Goal: Navigation & Orientation: Find specific page/section

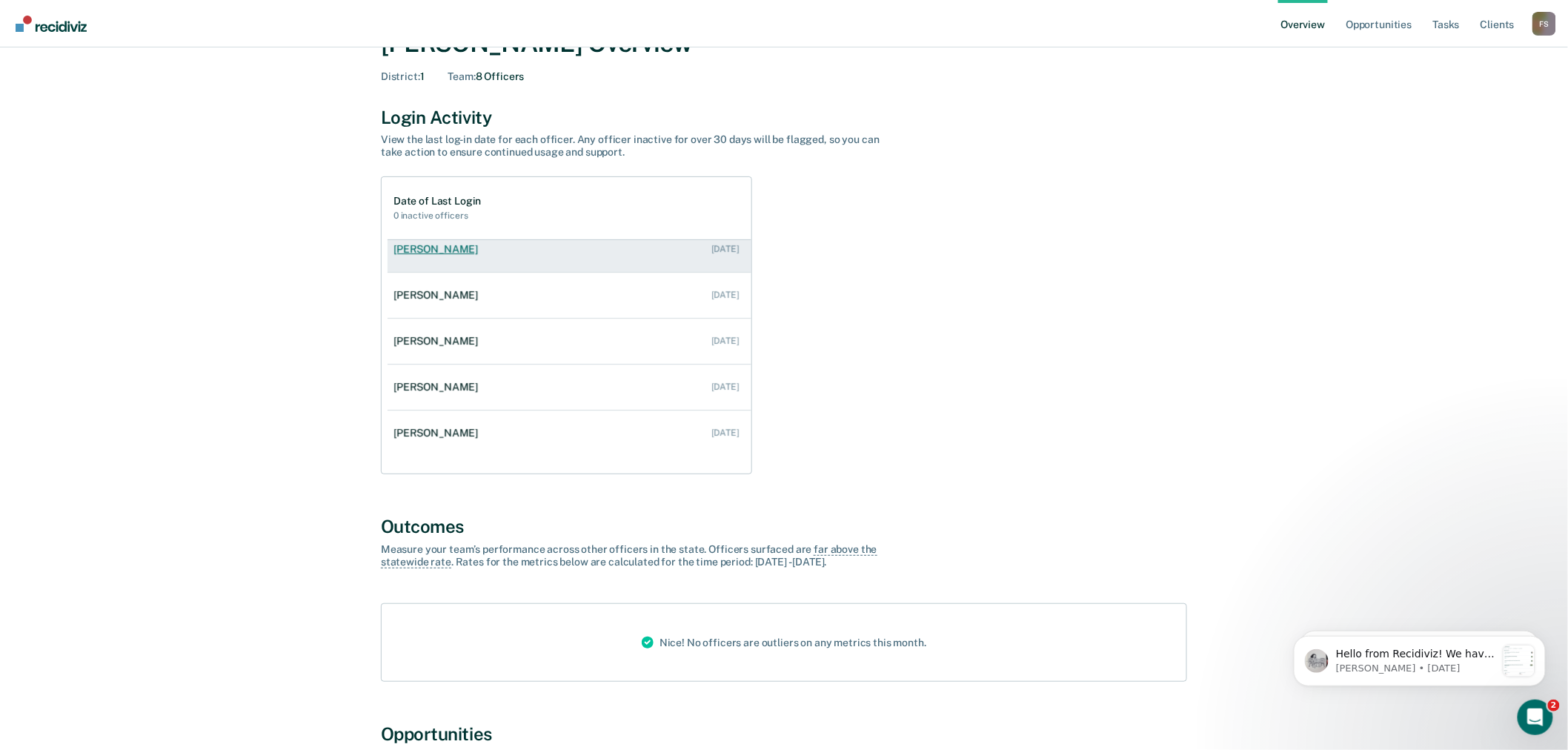
scroll to position [83, 0]
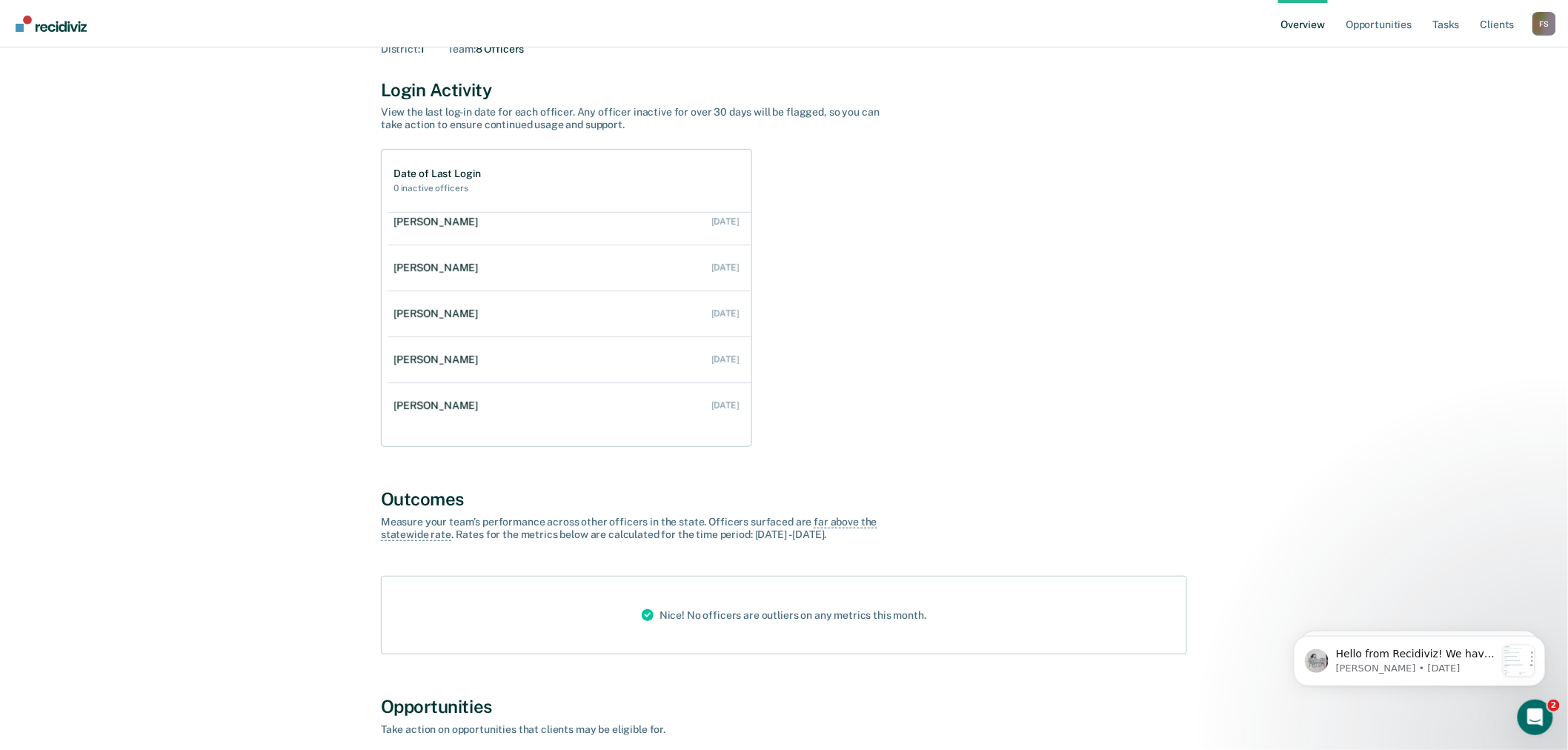
click at [1538, 27] on div "F S" at bounding box center [1544, 24] width 24 height 24
click at [1479, 116] on link "Go to Operations" at bounding box center [1485, 114] width 96 height 12
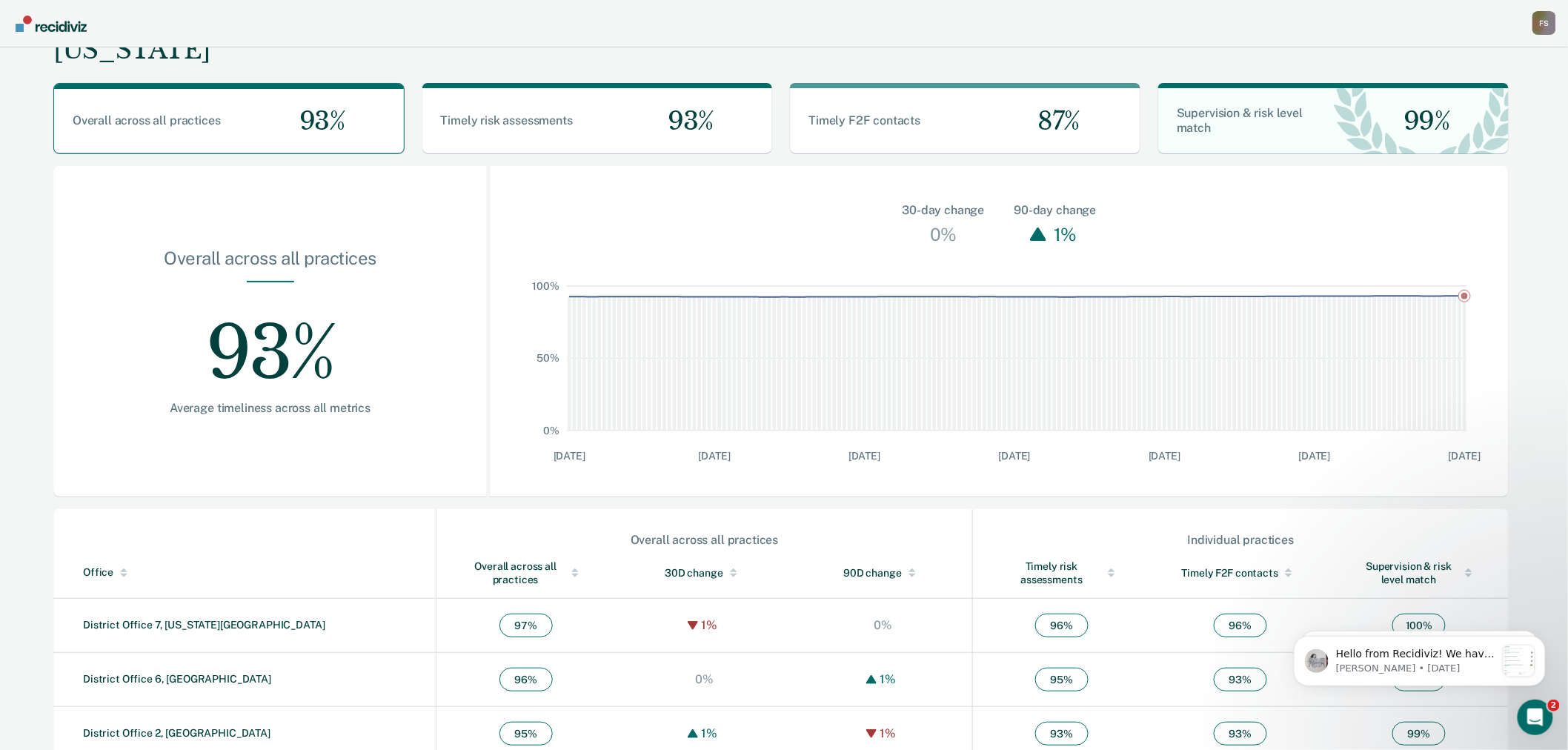
scroll to position [283, 0]
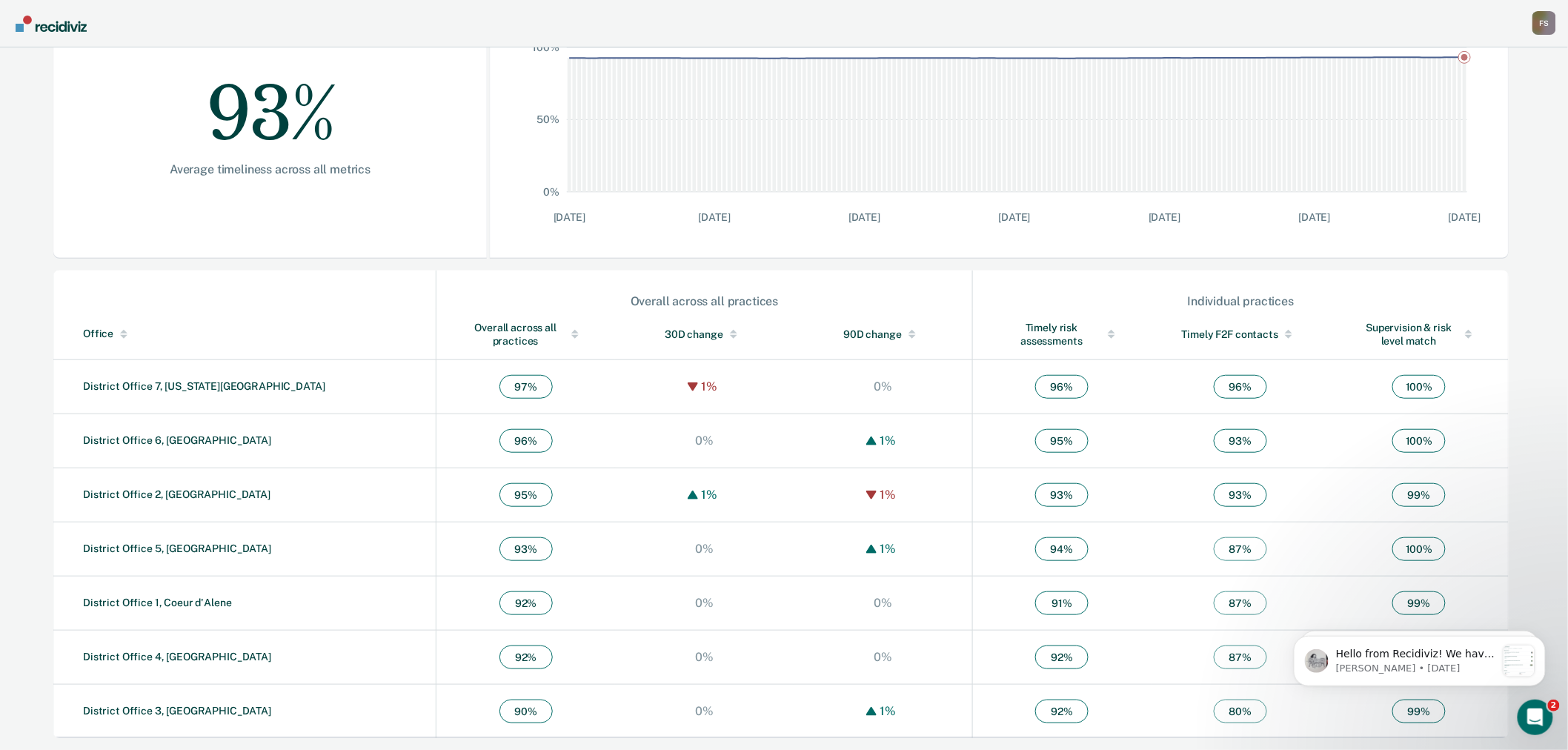
click at [1545, 25] on div "F S" at bounding box center [1544, 23] width 24 height 24
click at [1475, 139] on link "Go to Workflows" at bounding box center [1485, 140] width 96 height 12
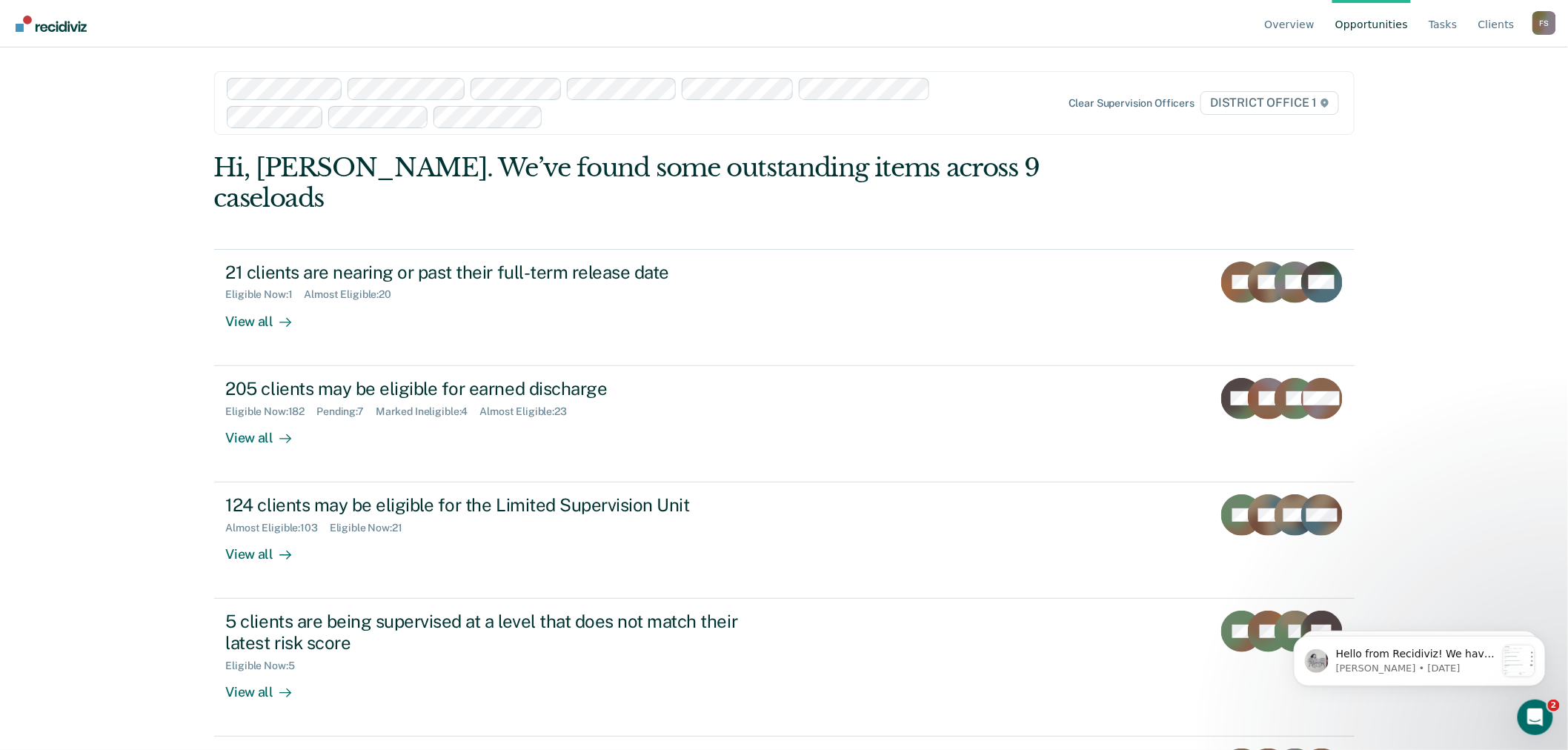
click at [1543, 25] on div "F S" at bounding box center [1544, 23] width 24 height 24
click at [1486, 112] on link "Go to Operations" at bounding box center [1485, 116] width 96 height 12
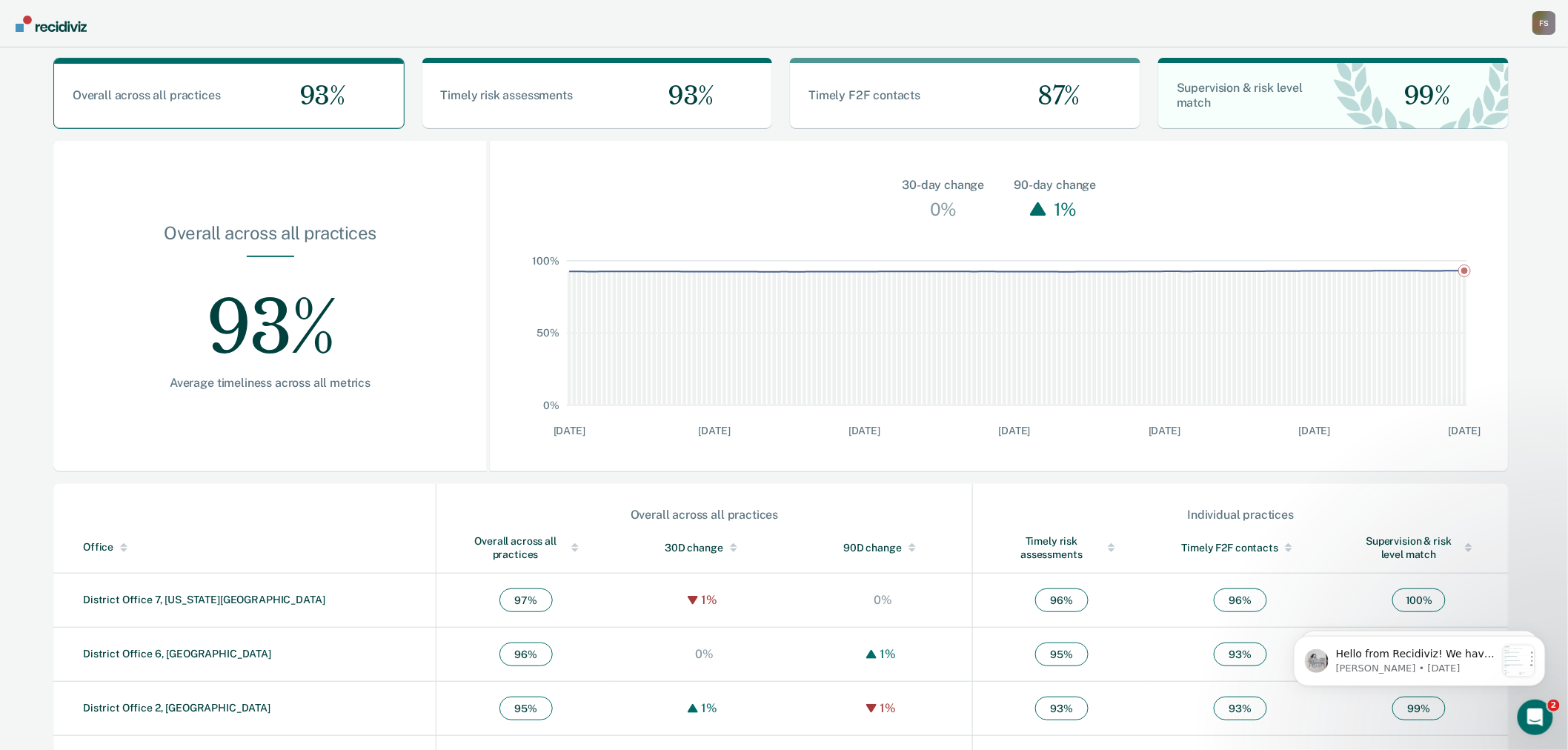
scroll to position [283, 0]
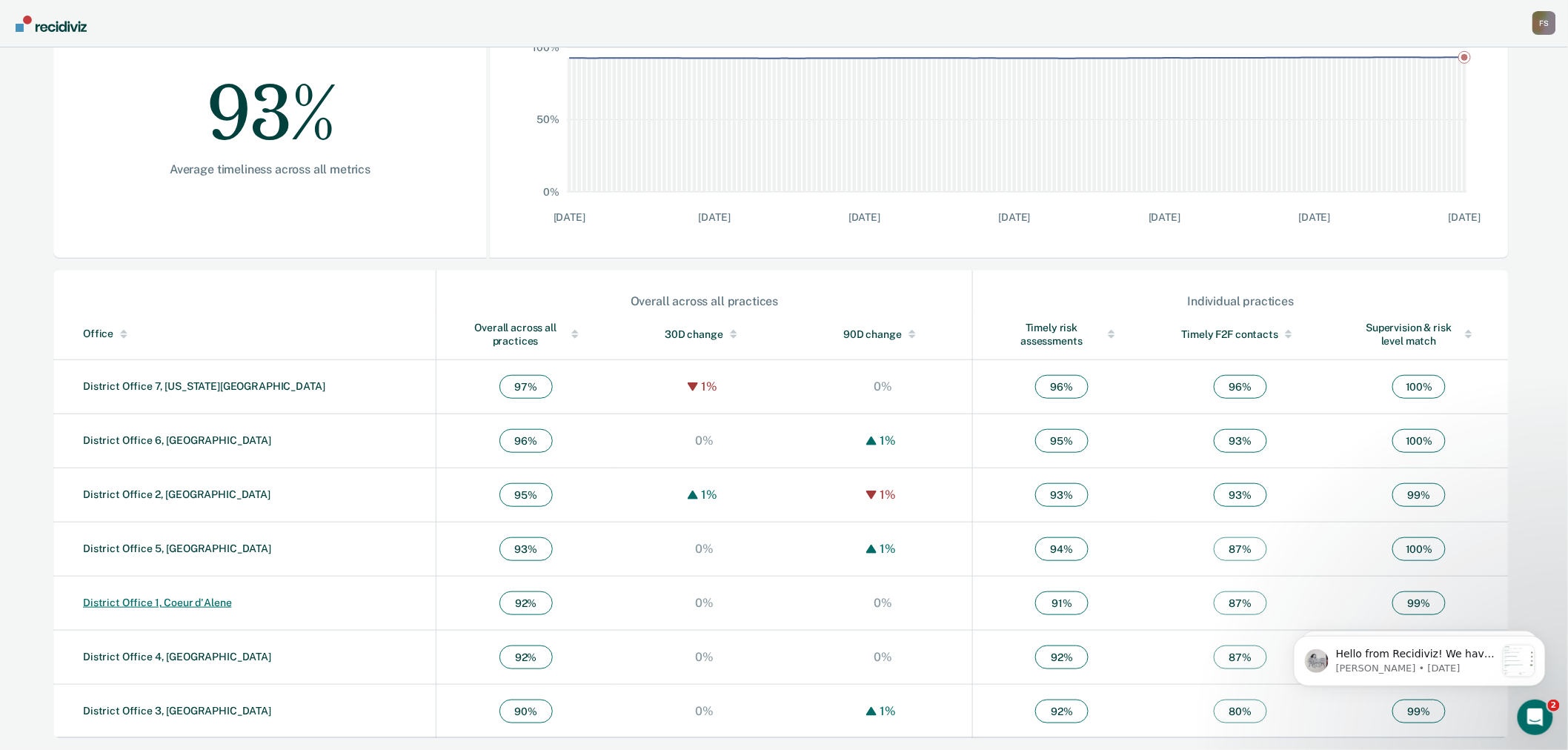
click at [203, 600] on link "District Office 1, Coeur d'Alene" at bounding box center [158, 603] width 149 height 12
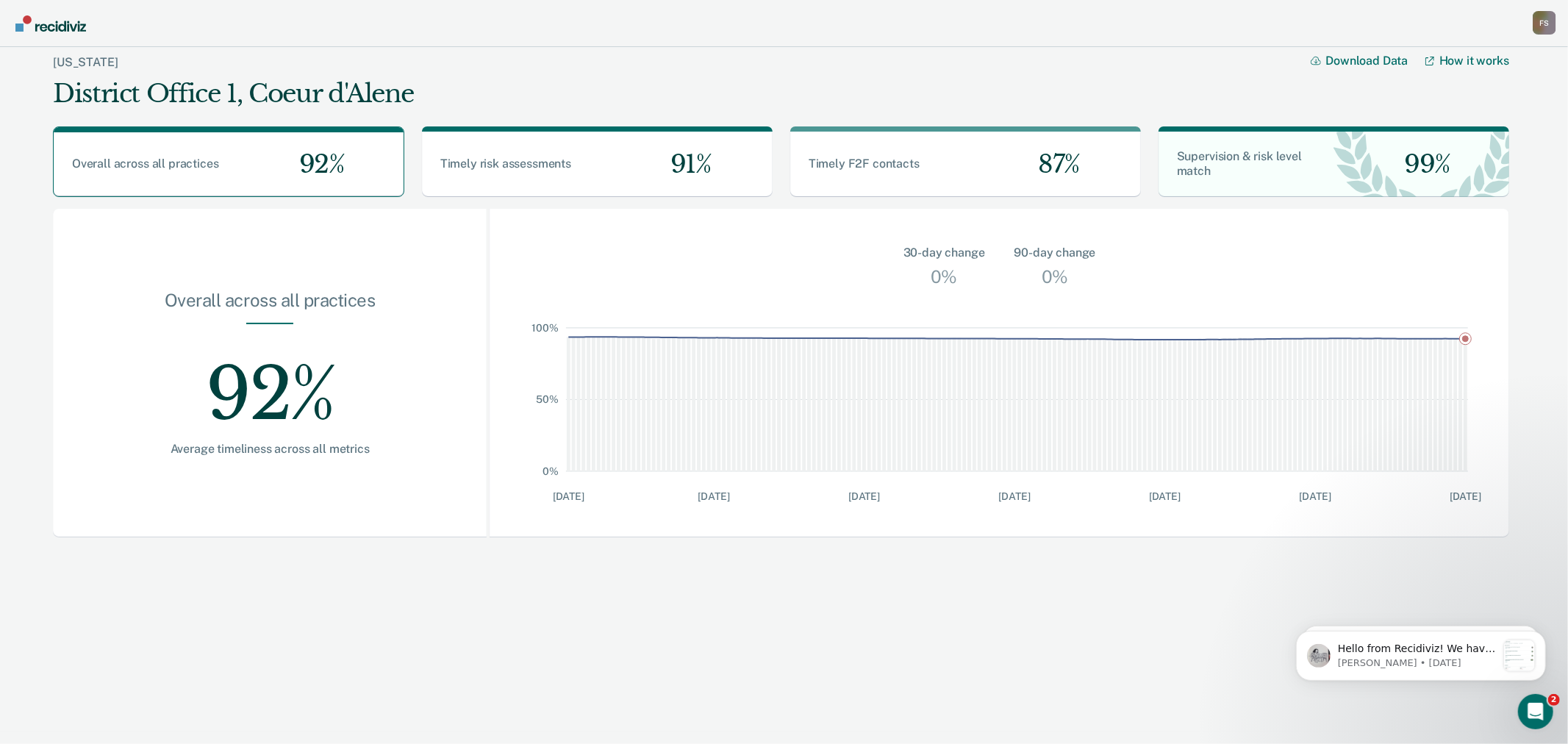
click at [1540, 27] on div "F S" at bounding box center [1544, 23] width 23 height 24
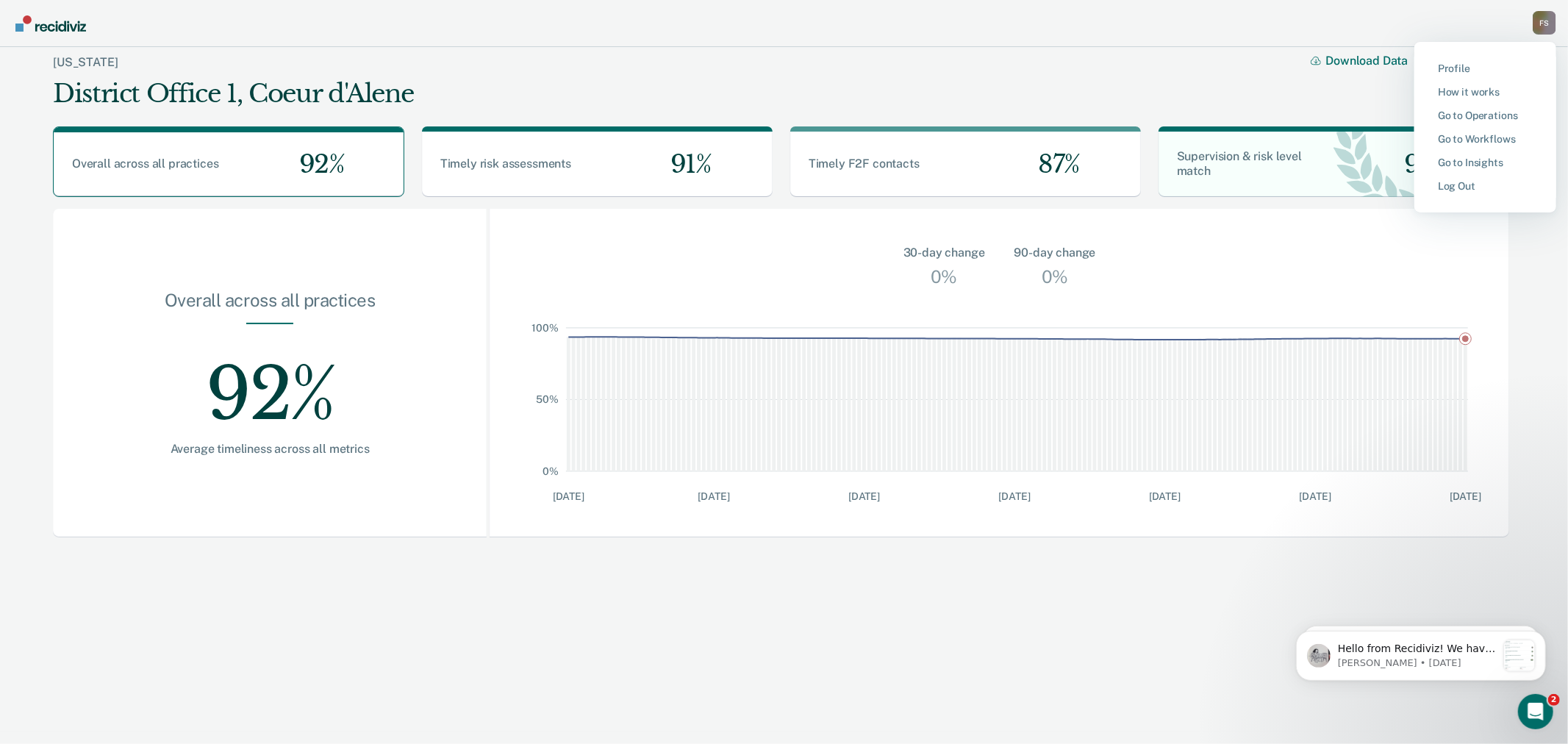
click at [1472, 131] on button "Go to Workflows" at bounding box center [1485, 139] width 142 height 24
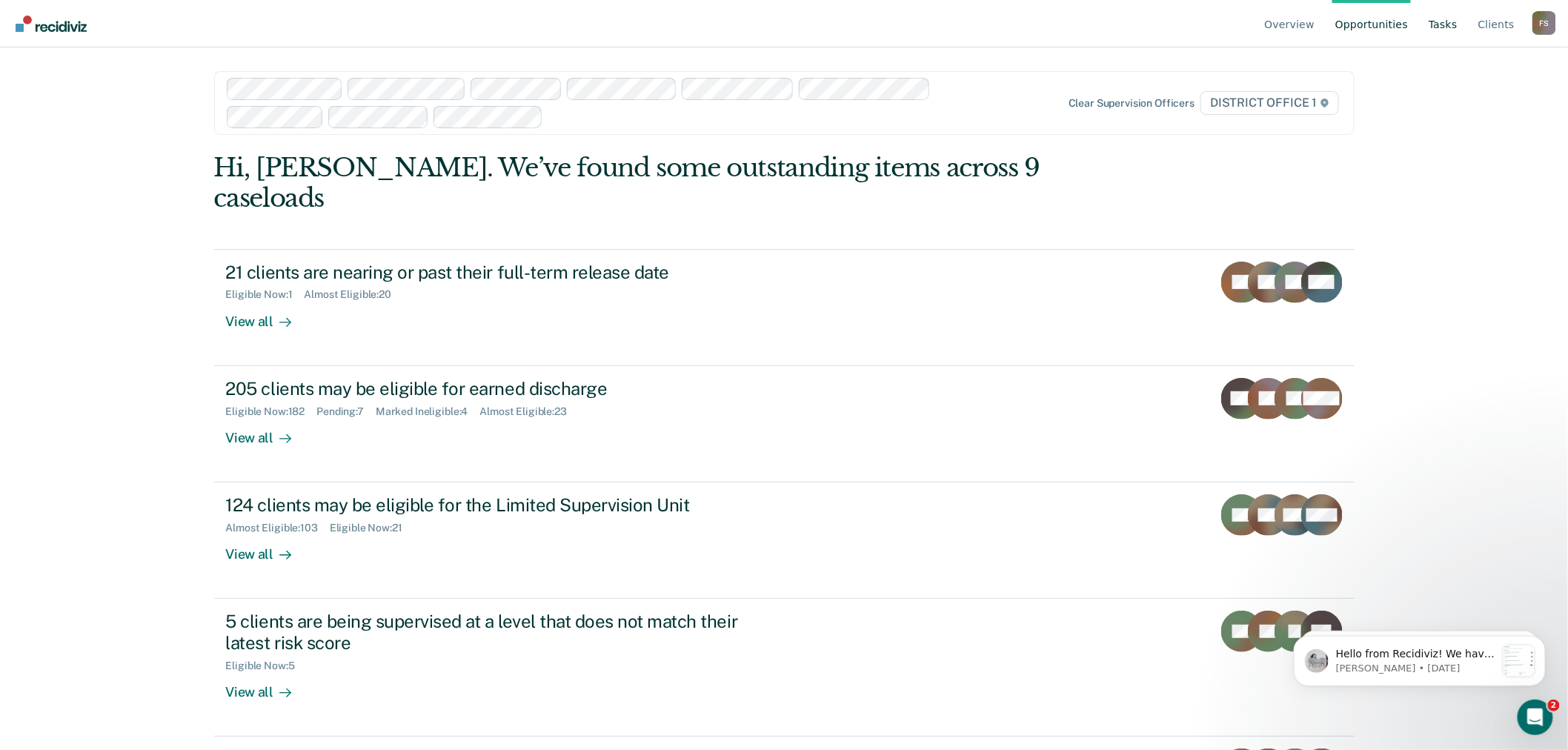
click at [1446, 23] on link "Tasks" at bounding box center [1443, 24] width 35 height 47
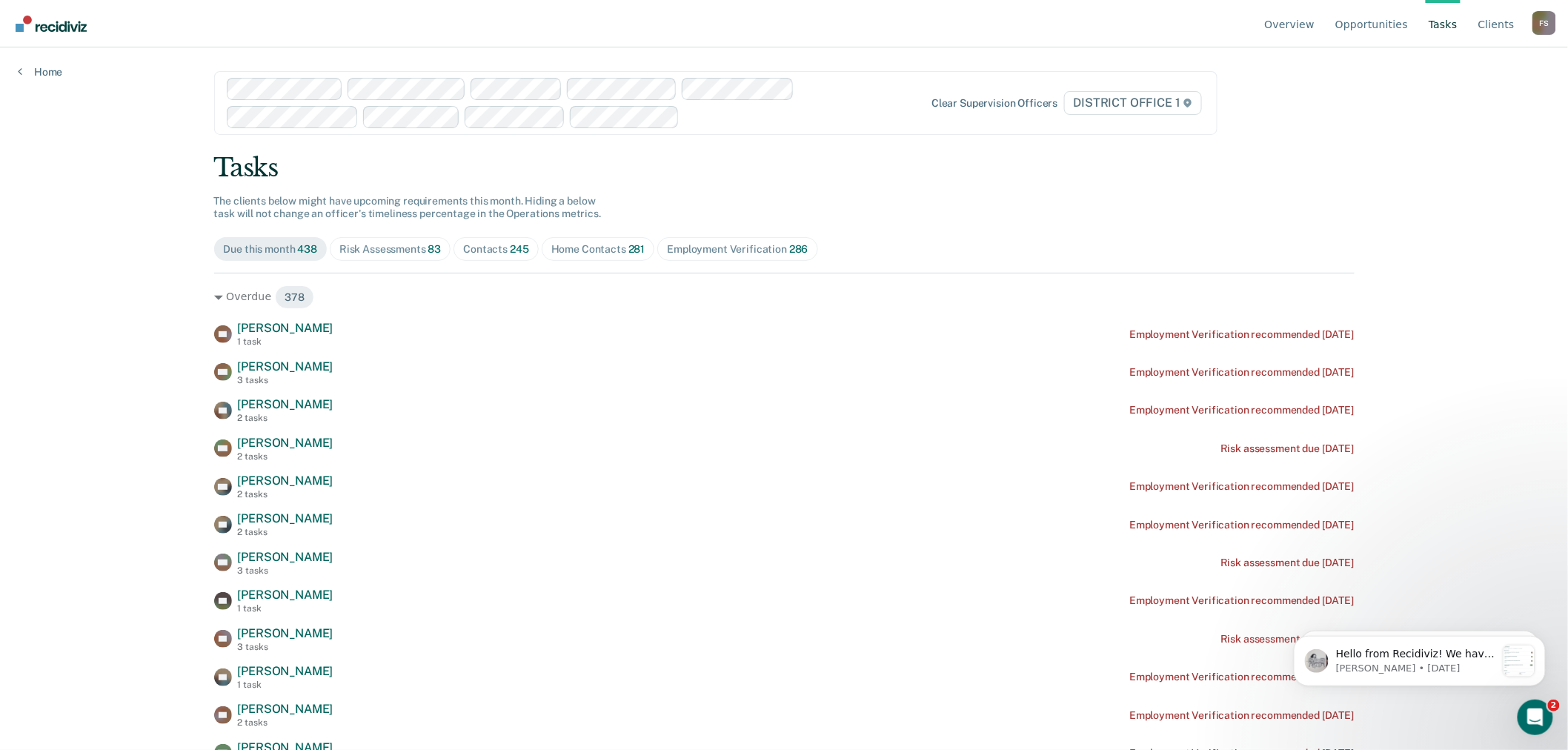
click at [491, 248] on div "Contacts 245" at bounding box center [496, 249] width 65 height 12
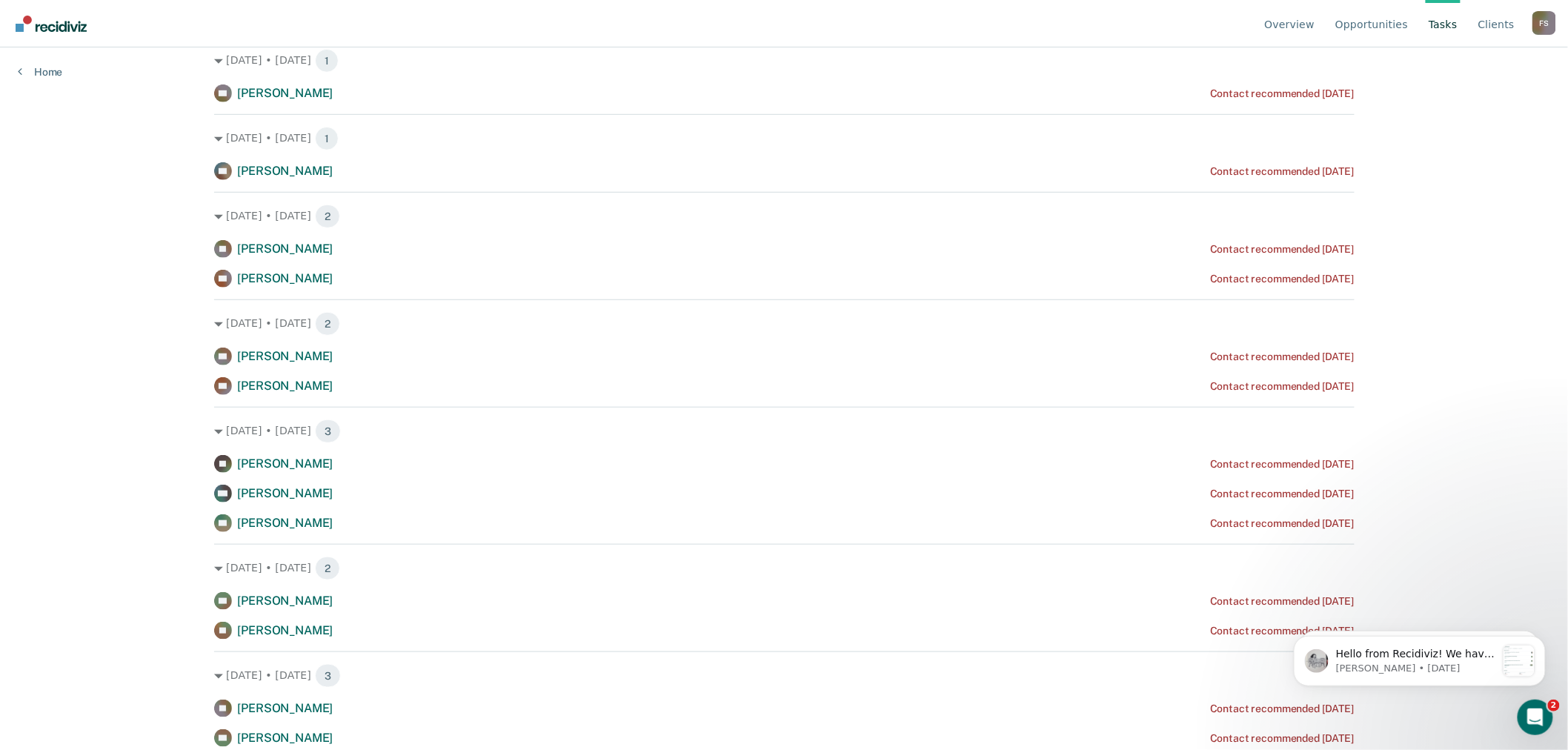
scroll to position [2636, 0]
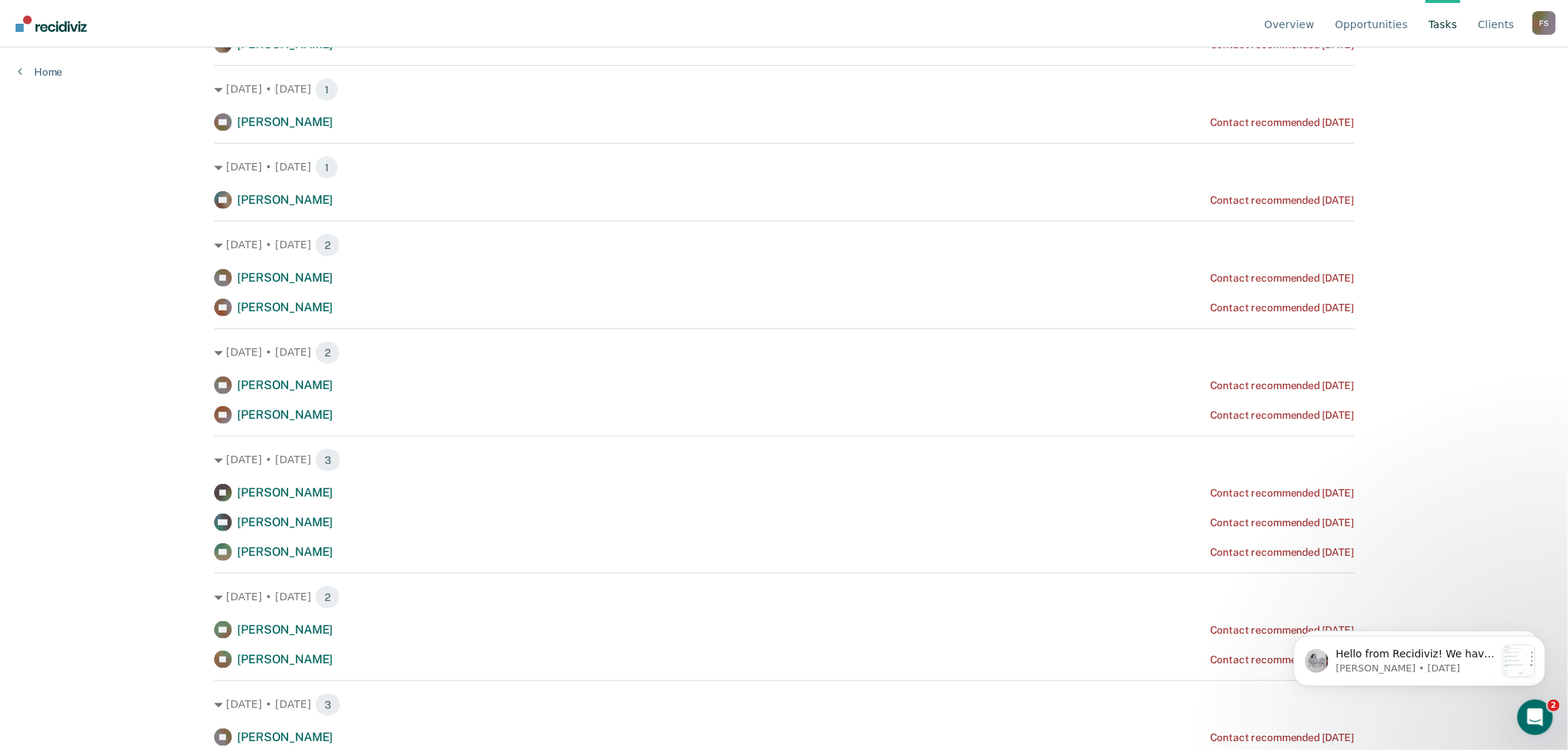
click at [1546, 28] on div "F S" at bounding box center [1544, 23] width 24 height 24
click at [1500, 110] on link "Go to Operations" at bounding box center [1485, 116] width 96 height 12
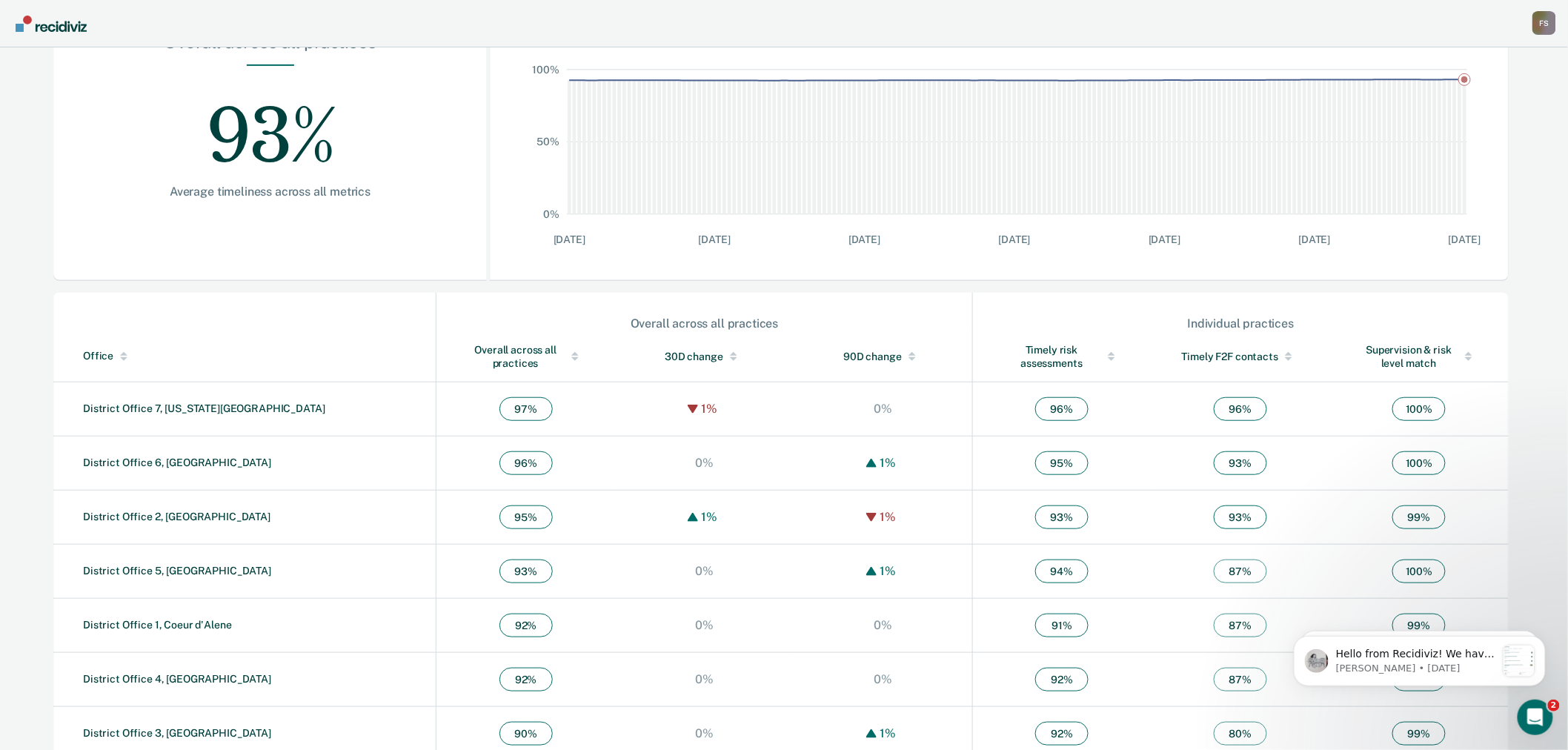
scroll to position [283, 0]
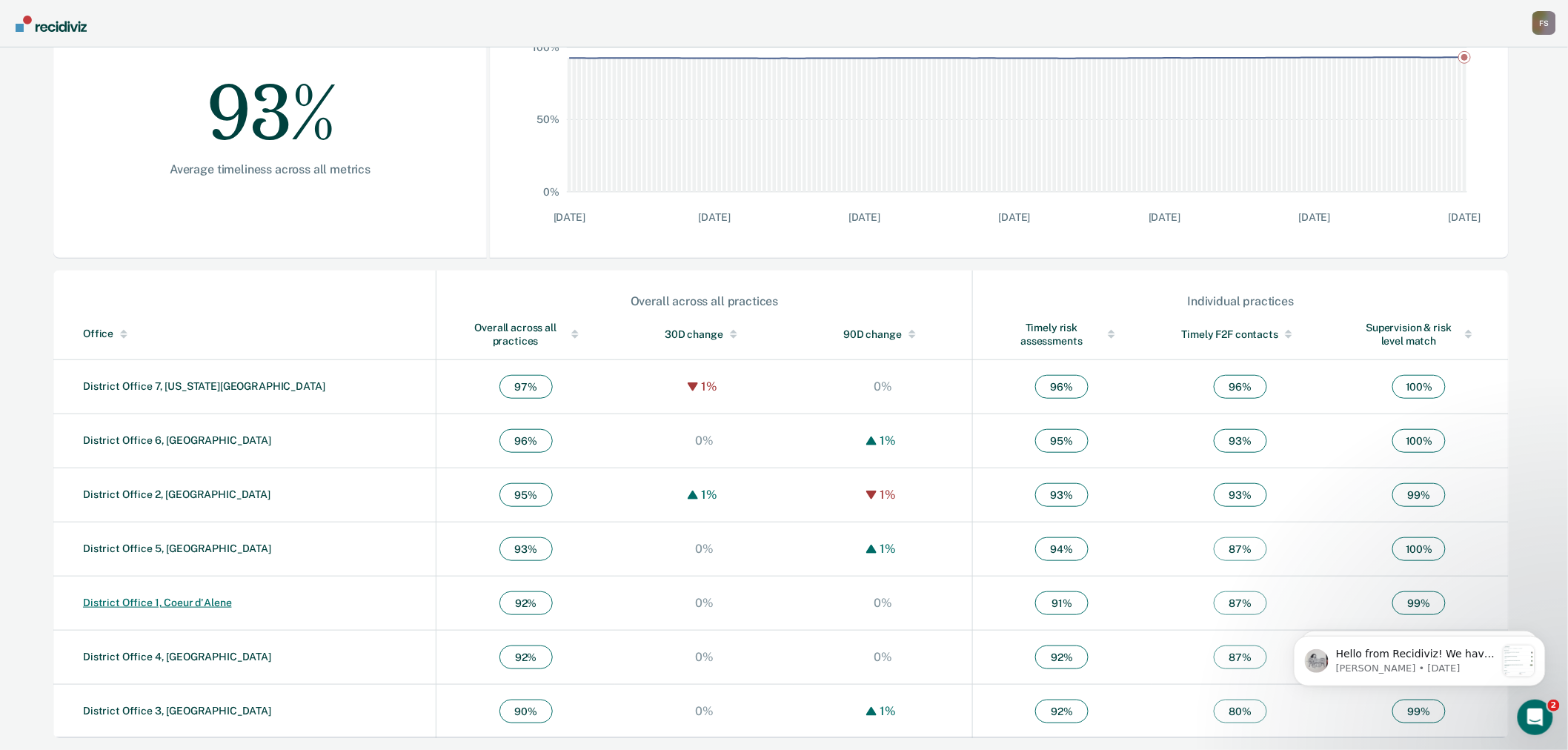
click at [194, 597] on link "District Office 1, Coeur d'Alene" at bounding box center [158, 603] width 149 height 12
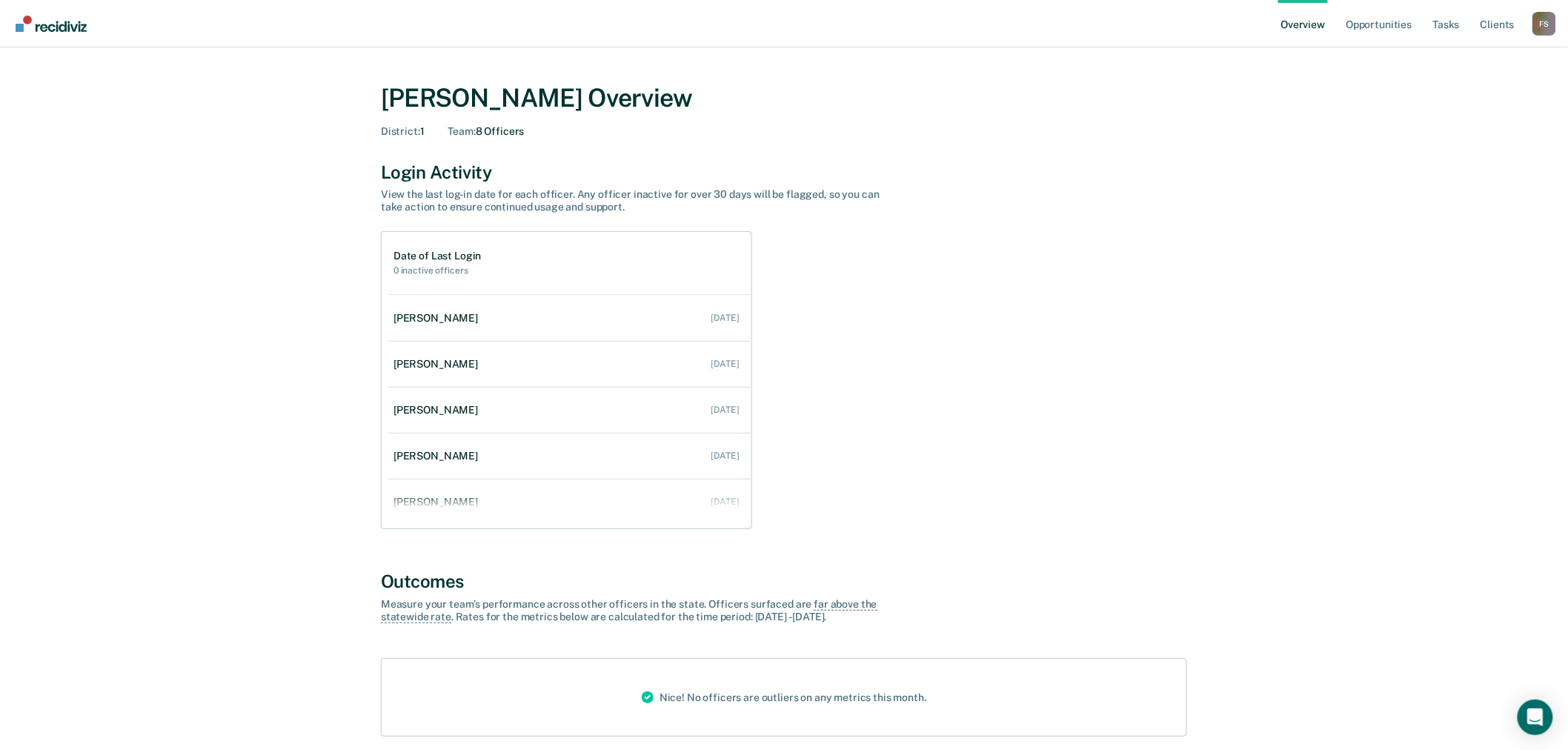
click at [1552, 27] on div "F S" at bounding box center [1544, 24] width 24 height 24
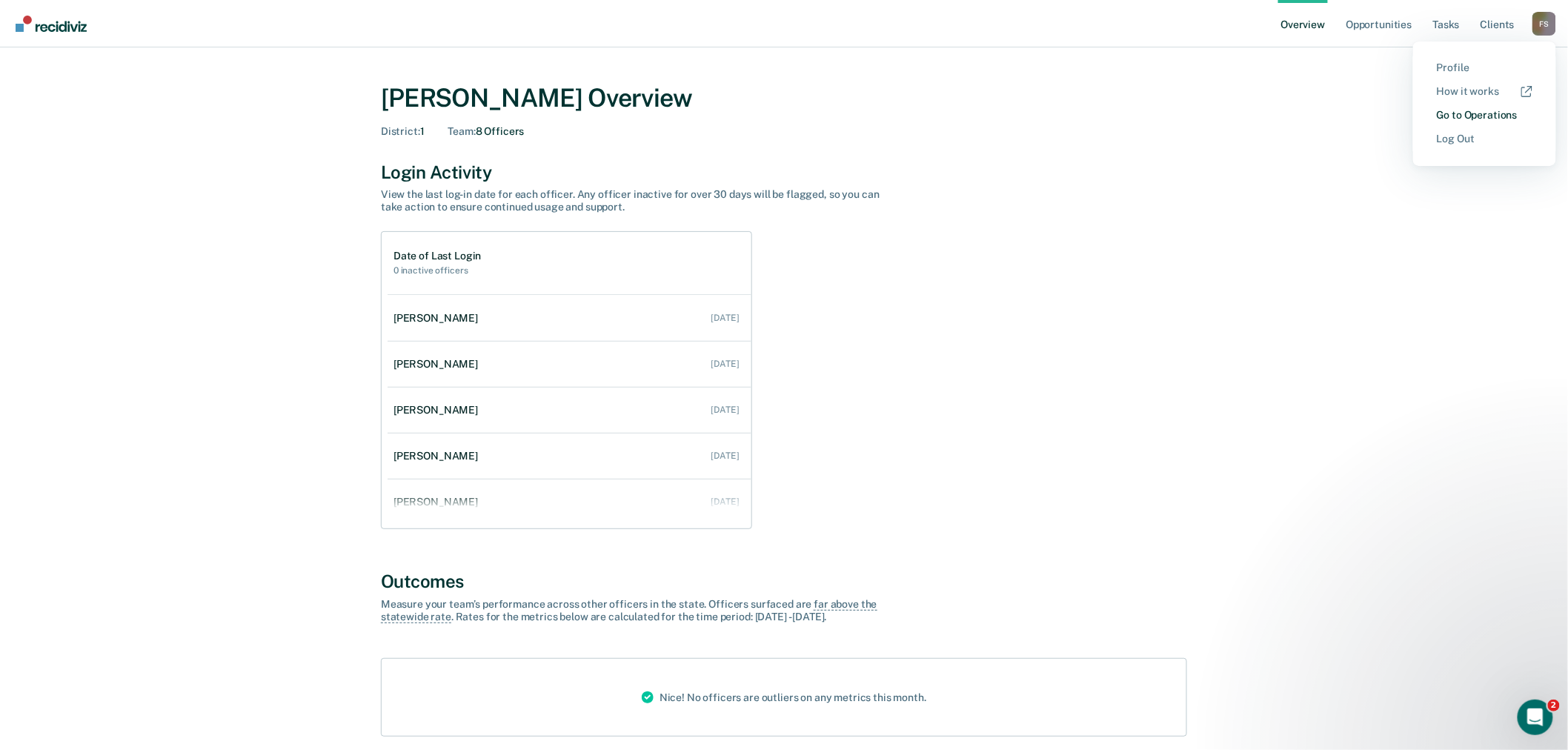
click at [1486, 112] on link "Go to Operations" at bounding box center [1485, 114] width 96 height 12
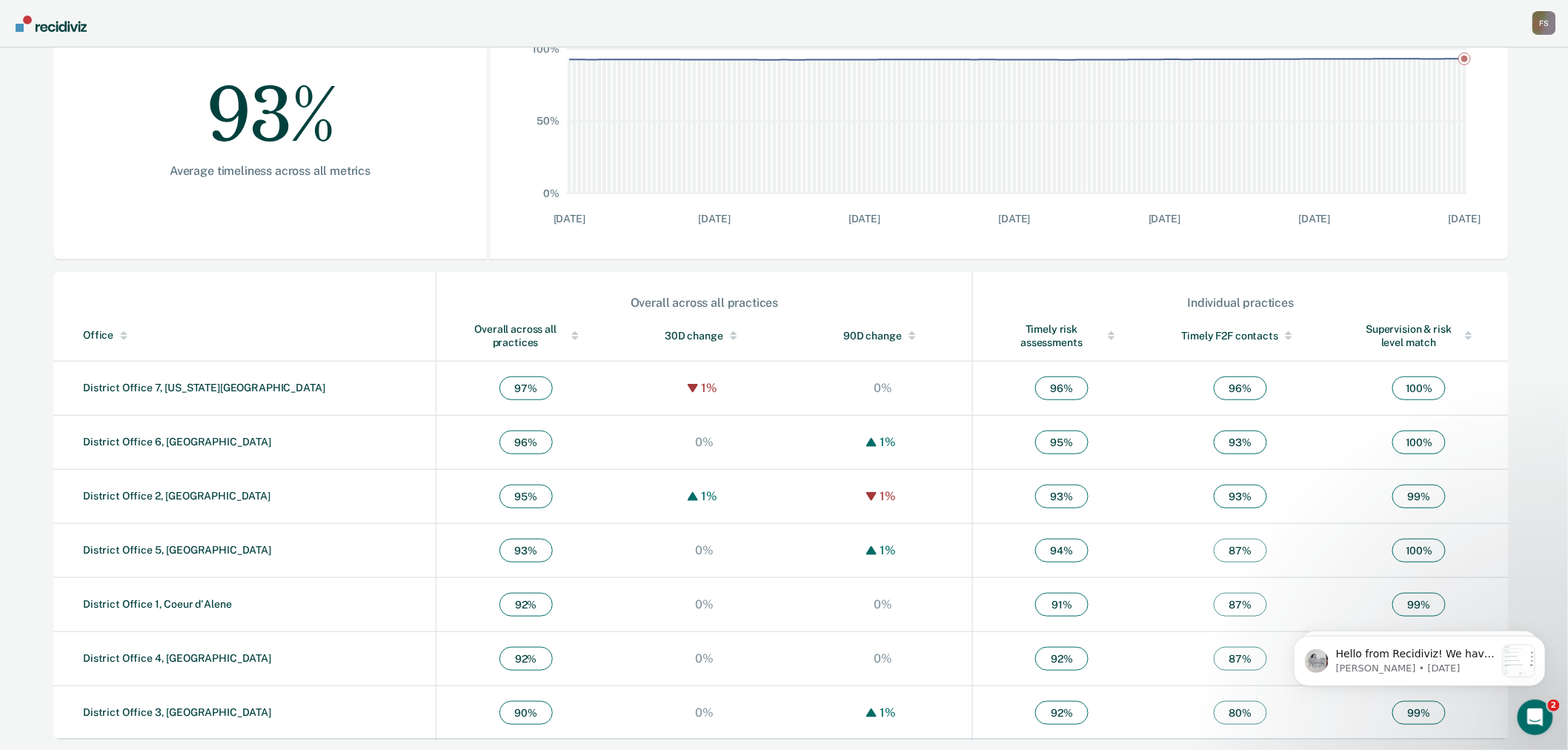
scroll to position [283, 0]
click at [164, 597] on link "District Office 1, Coeur d'Alene" at bounding box center [158, 603] width 149 height 12
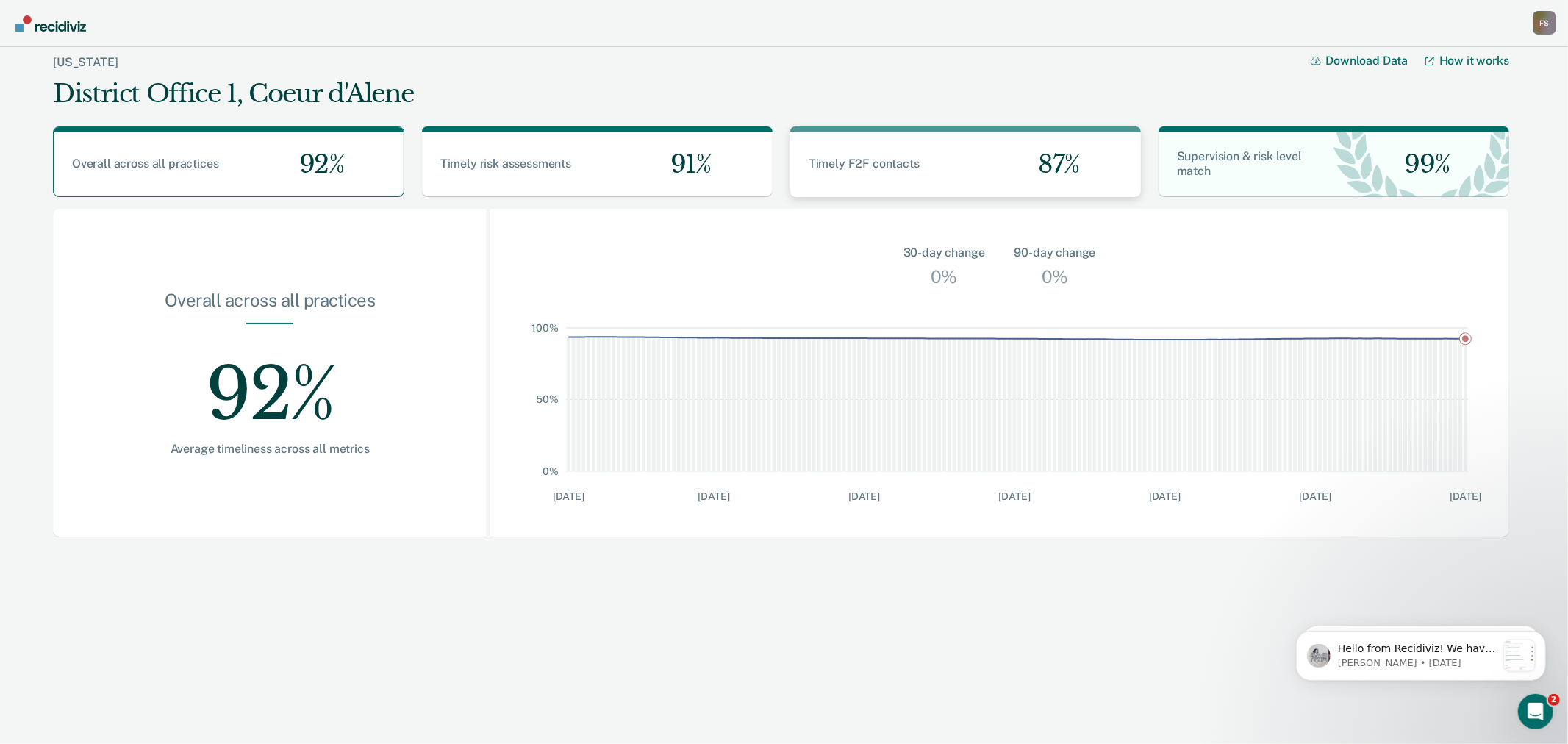
click at [968, 180] on div "87%" at bounding box center [1053, 164] width 176 height 66
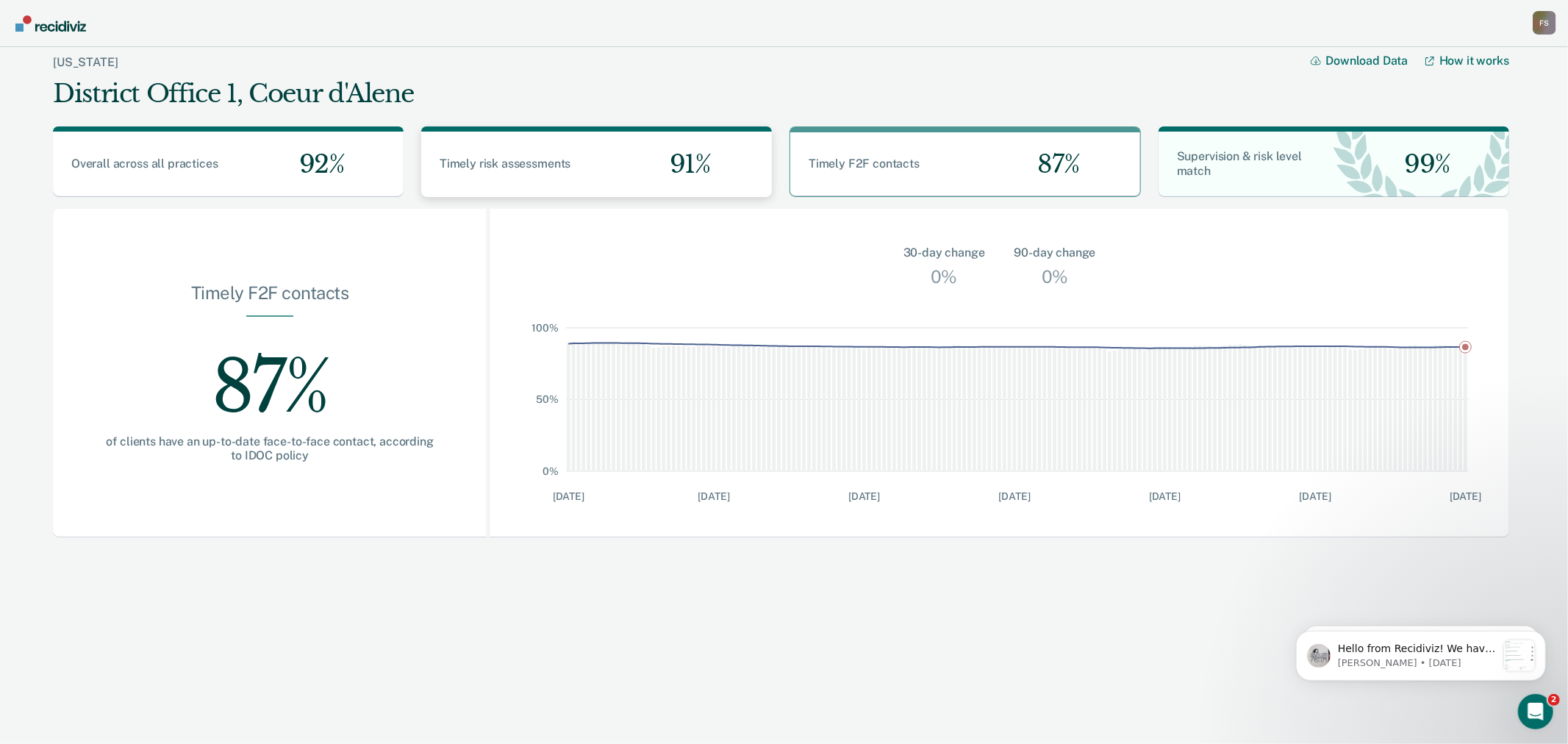
click at [533, 172] on div "Timely risk assessments 91%" at bounding box center [596, 164] width 351 height 66
click at [338, 173] on span "92%" at bounding box center [316, 164] width 58 height 30
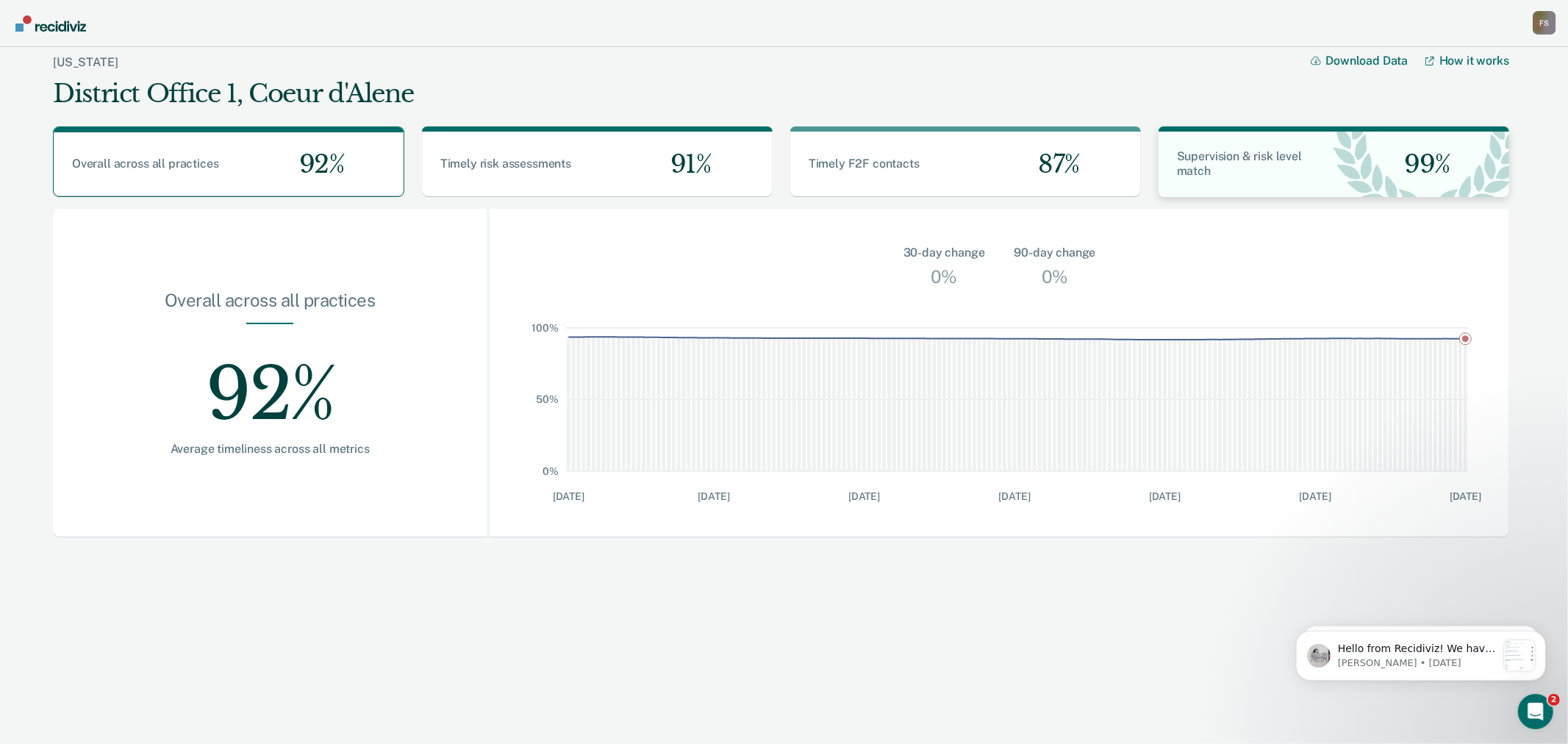
click at [1228, 188] on div "Supervision & risk level match 99%" at bounding box center [1333, 164] width 351 height 66
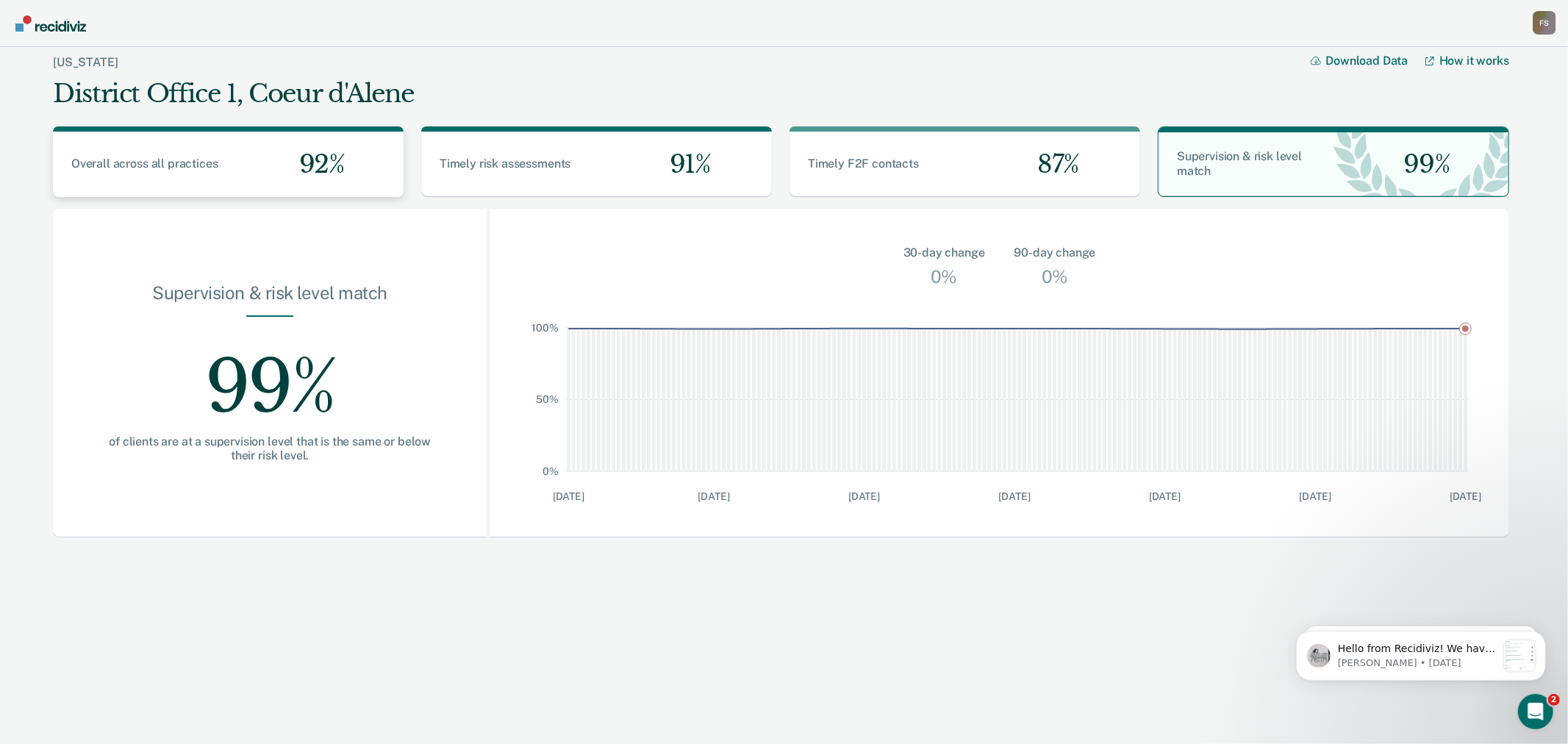
click at [243, 169] on div "92%" at bounding box center [316, 164] width 176 height 66
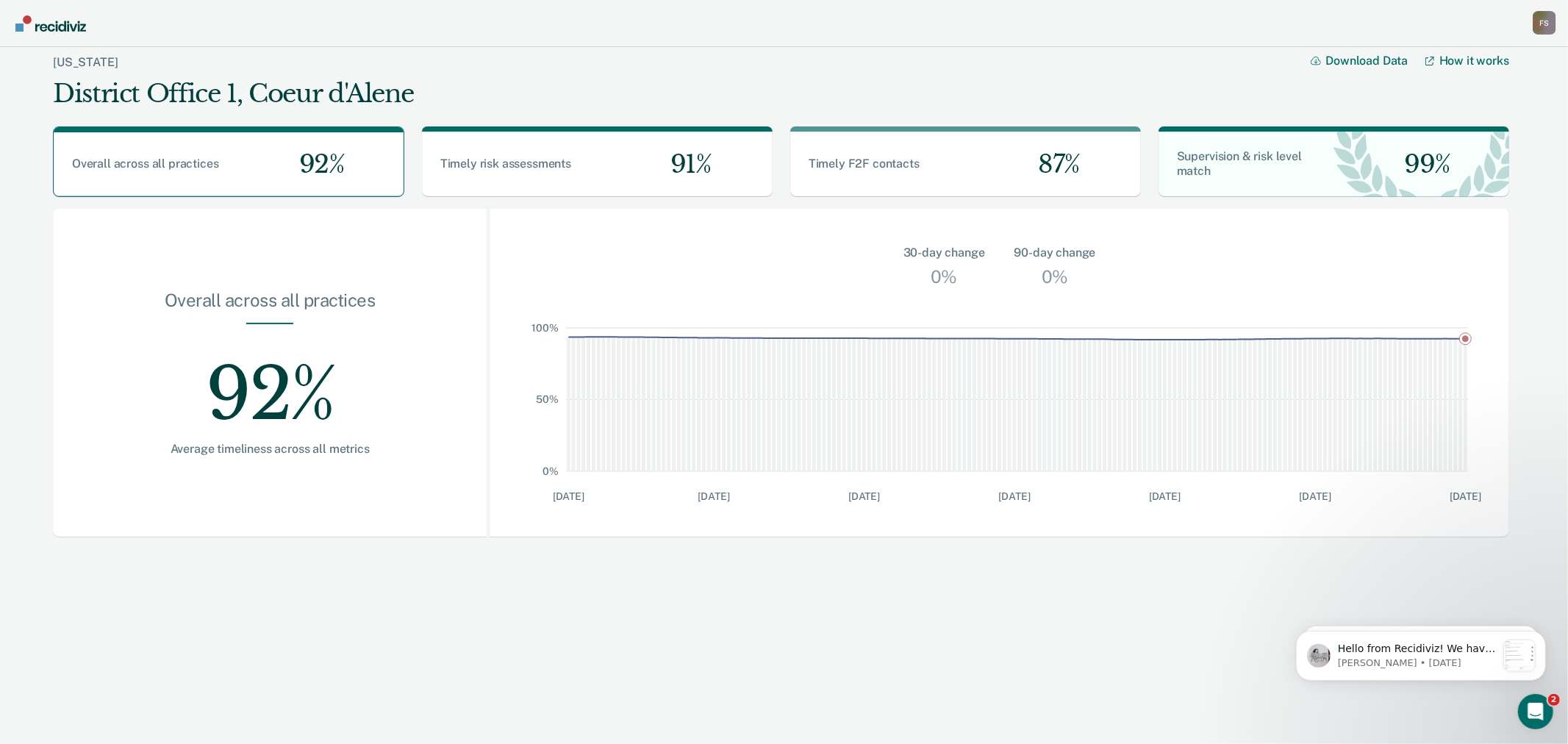
click at [1541, 24] on div "F S" at bounding box center [1544, 23] width 23 height 24
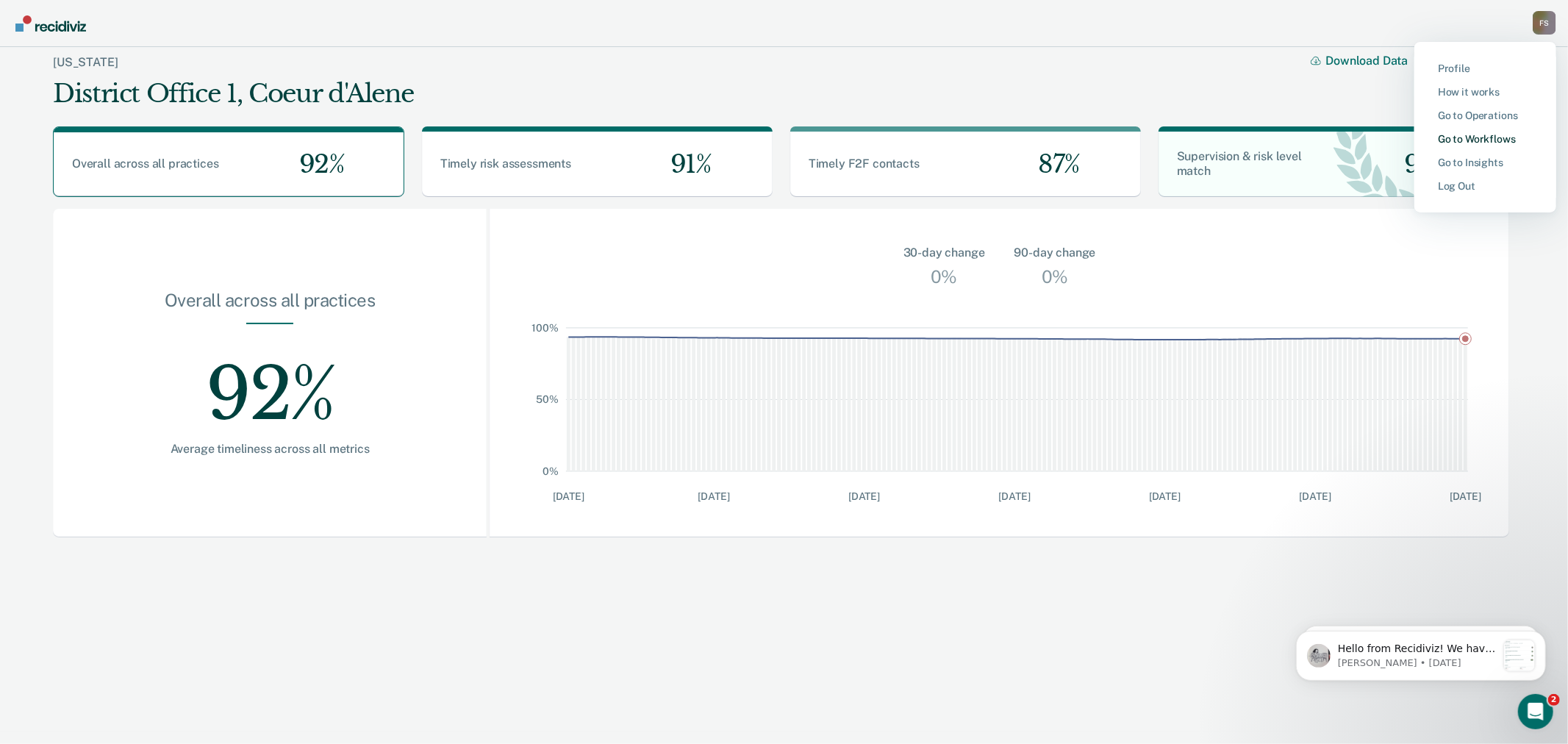
click at [1480, 135] on link "Go to Workflows" at bounding box center [1485, 139] width 95 height 12
